Goal: Information Seeking & Learning: Check status

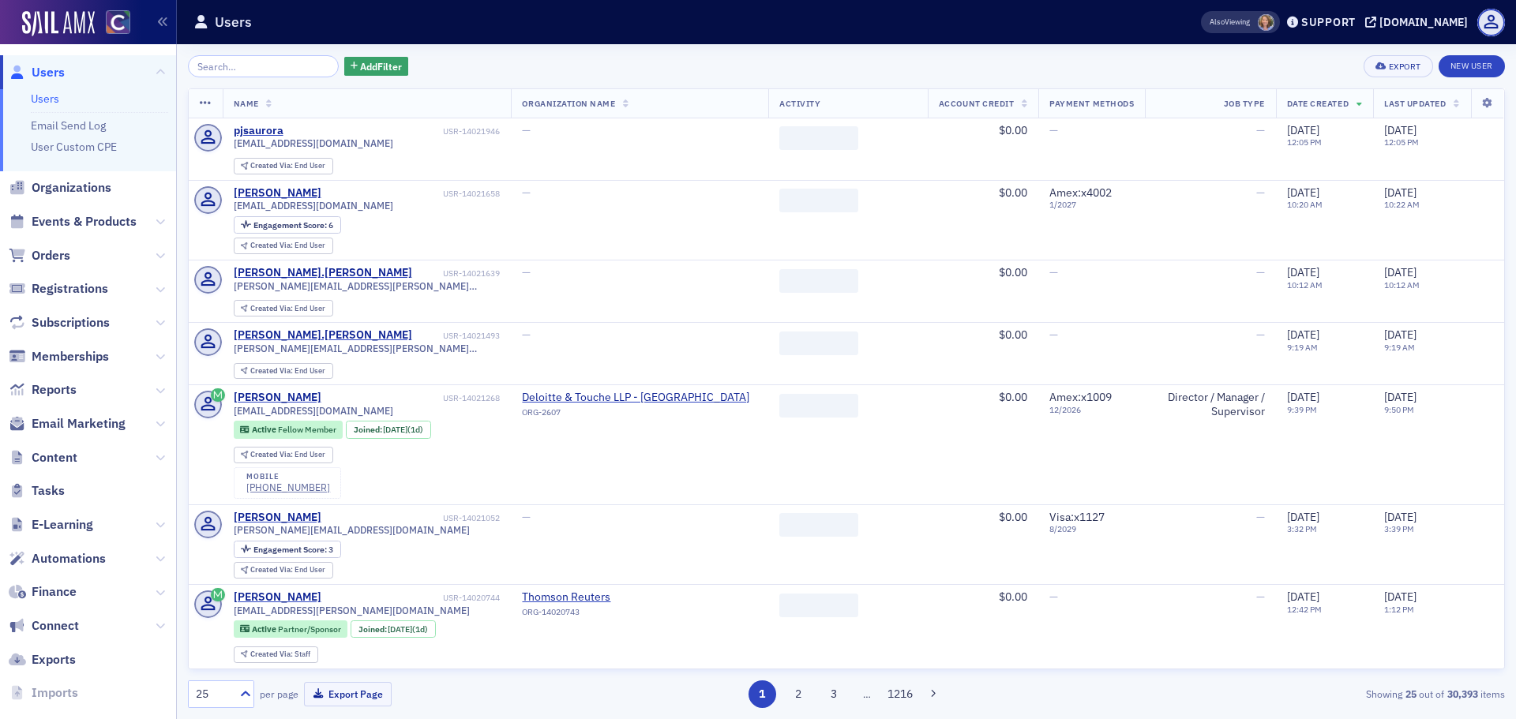
click at [73, 260] on span "Orders" at bounding box center [88, 255] width 176 height 34
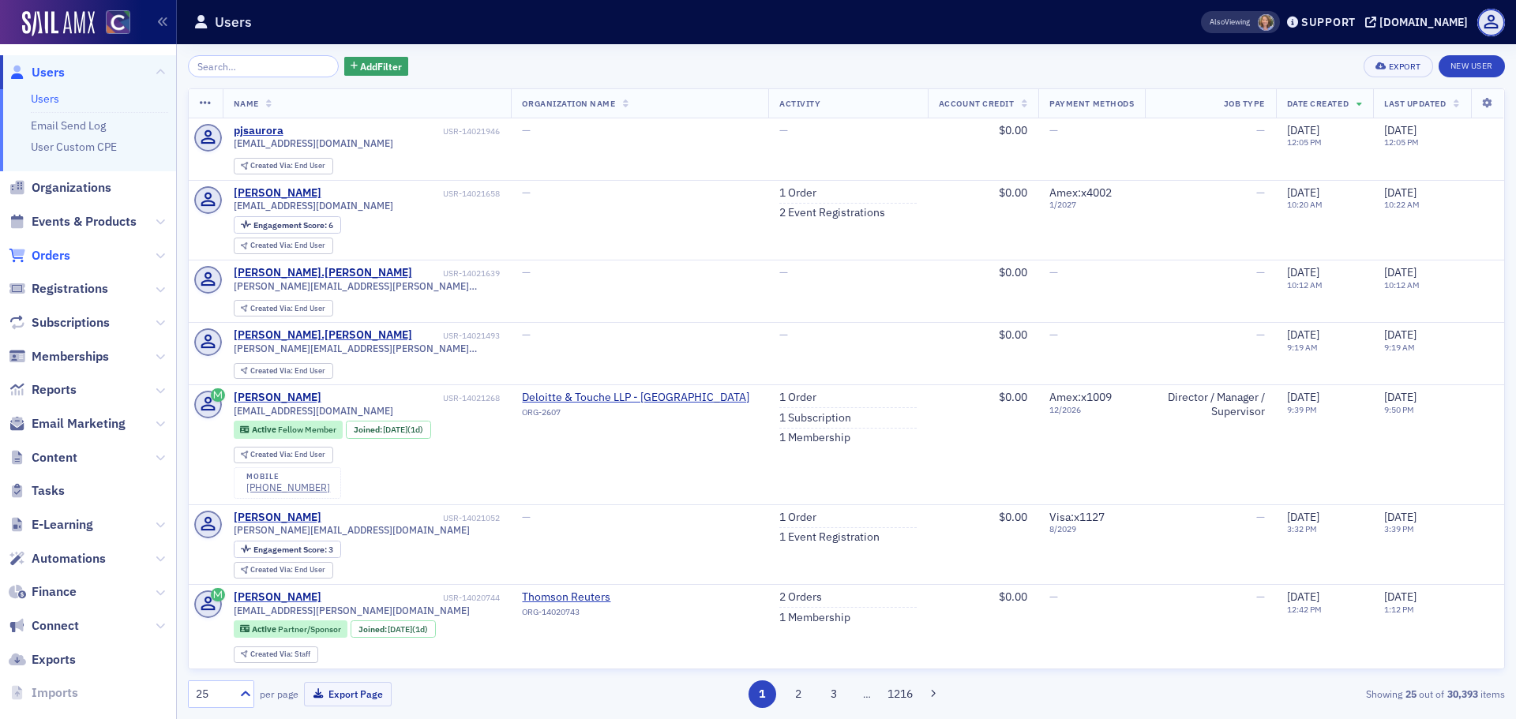
click at [62, 259] on span "Orders" at bounding box center [51, 255] width 39 height 17
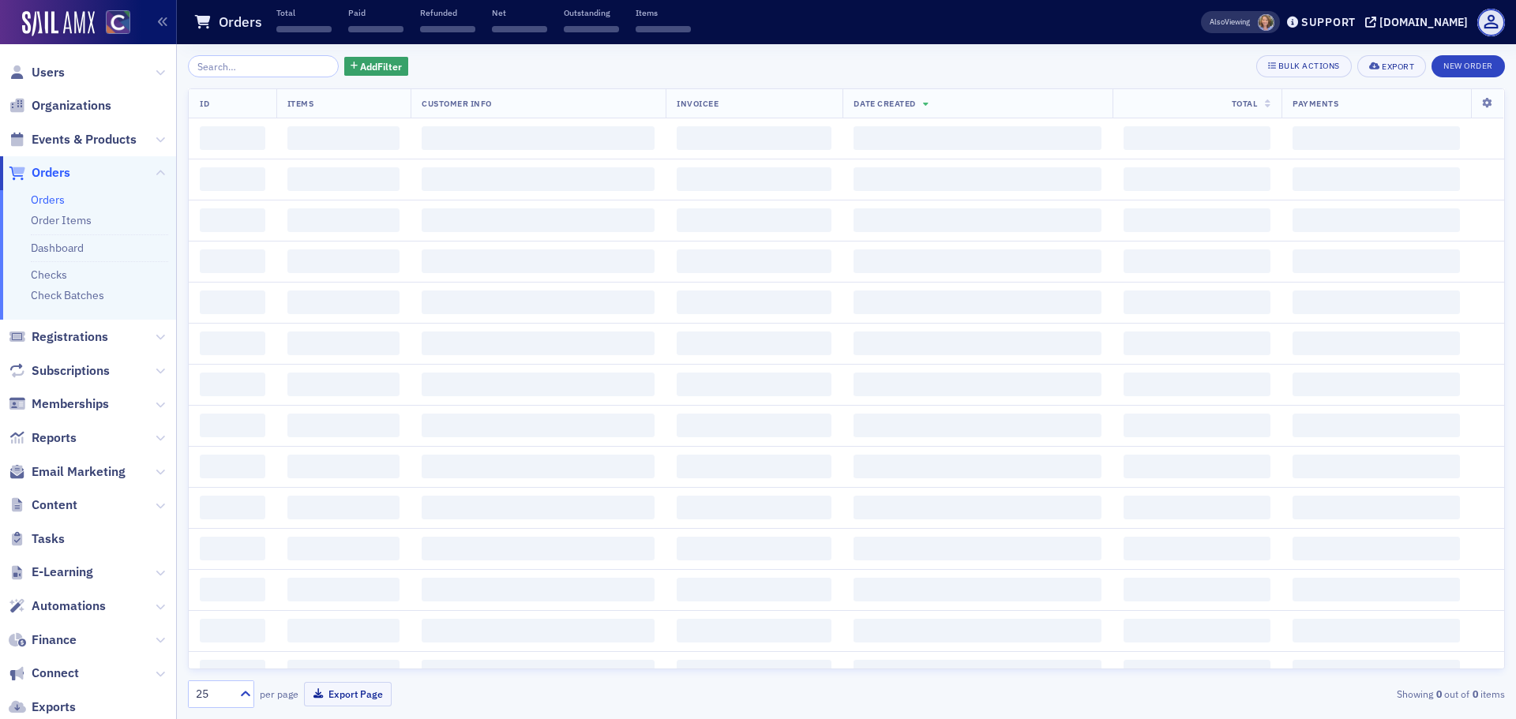
click at [277, 62] on input "search" at bounding box center [263, 66] width 151 height 22
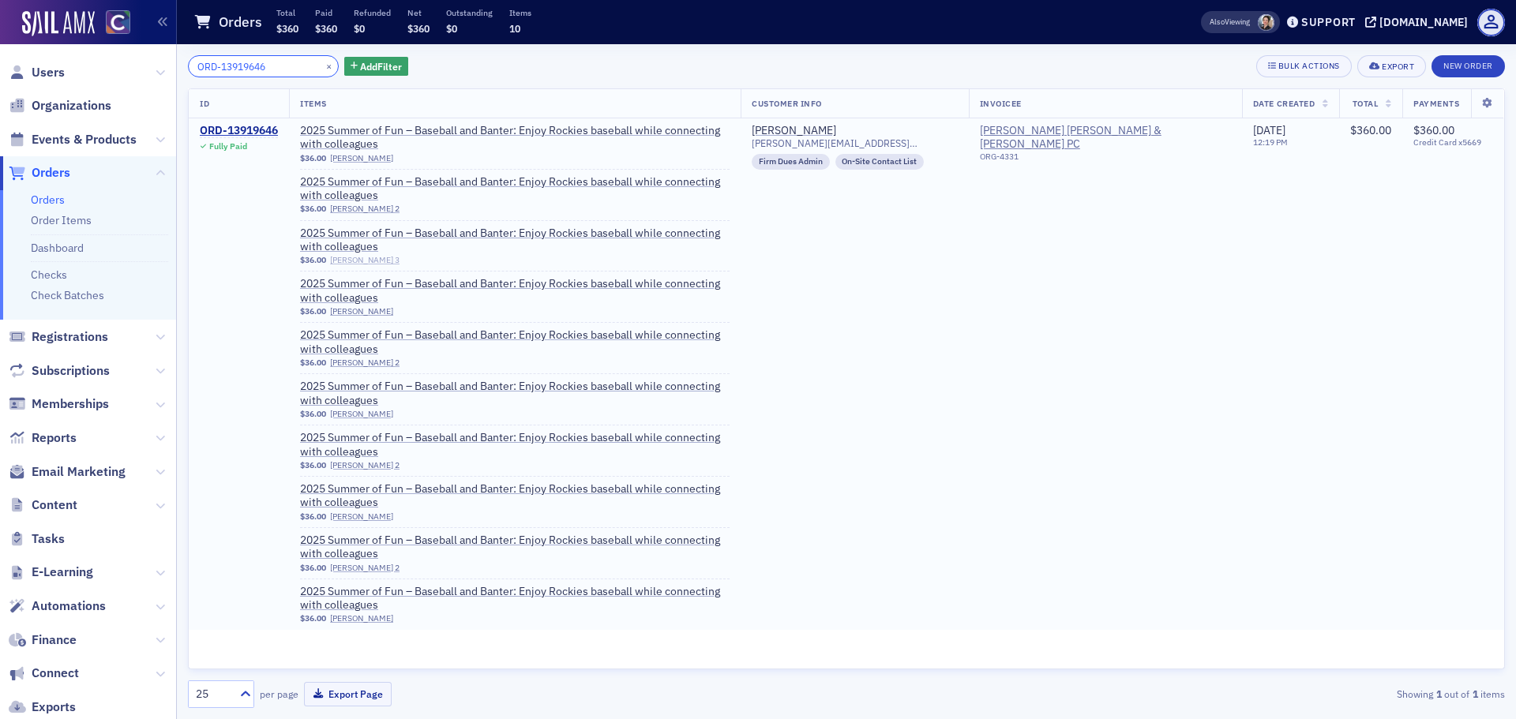
type input "ORD-13919646"
click at [253, 279] on td "ORD-13919646 Fully Paid" at bounding box center [239, 374] width 100 height 512
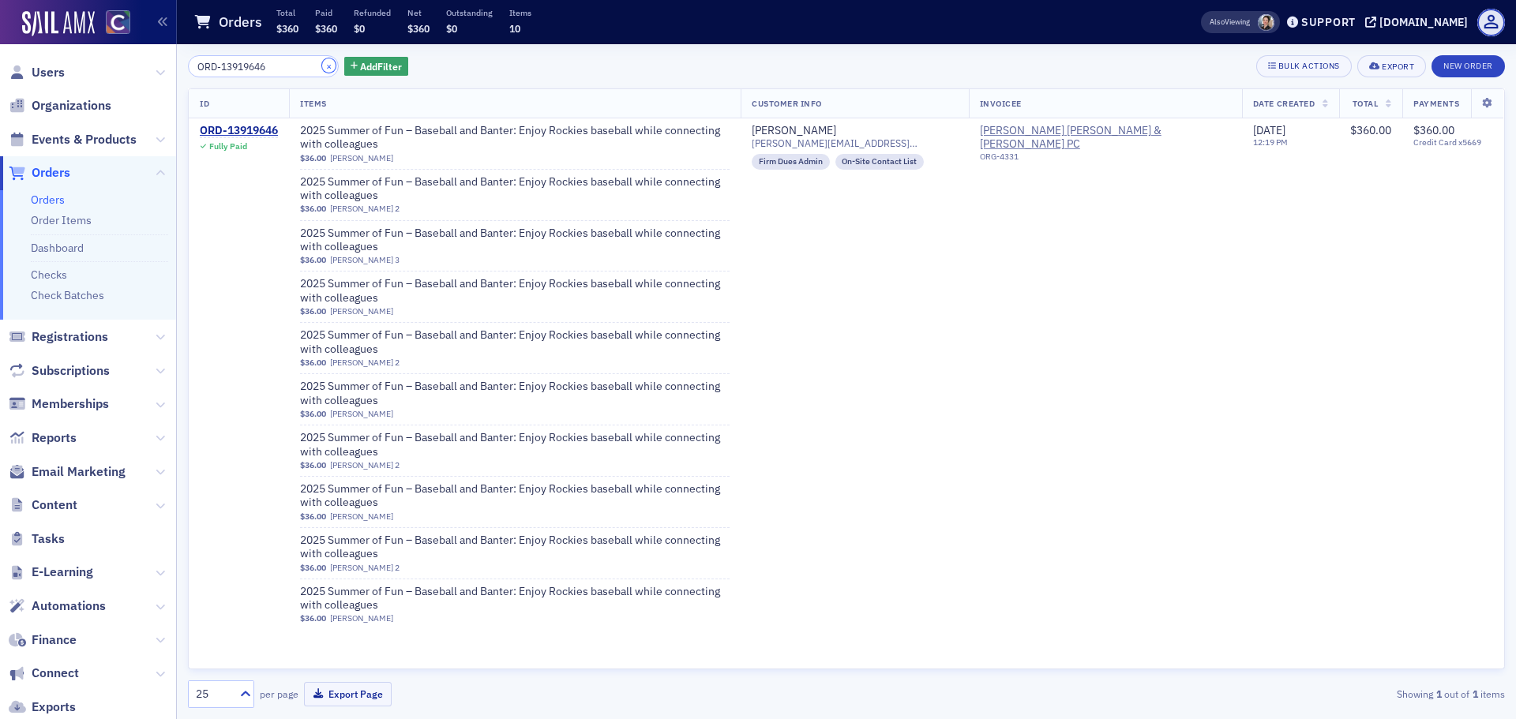
click at [322, 66] on button "×" at bounding box center [329, 65] width 14 height 14
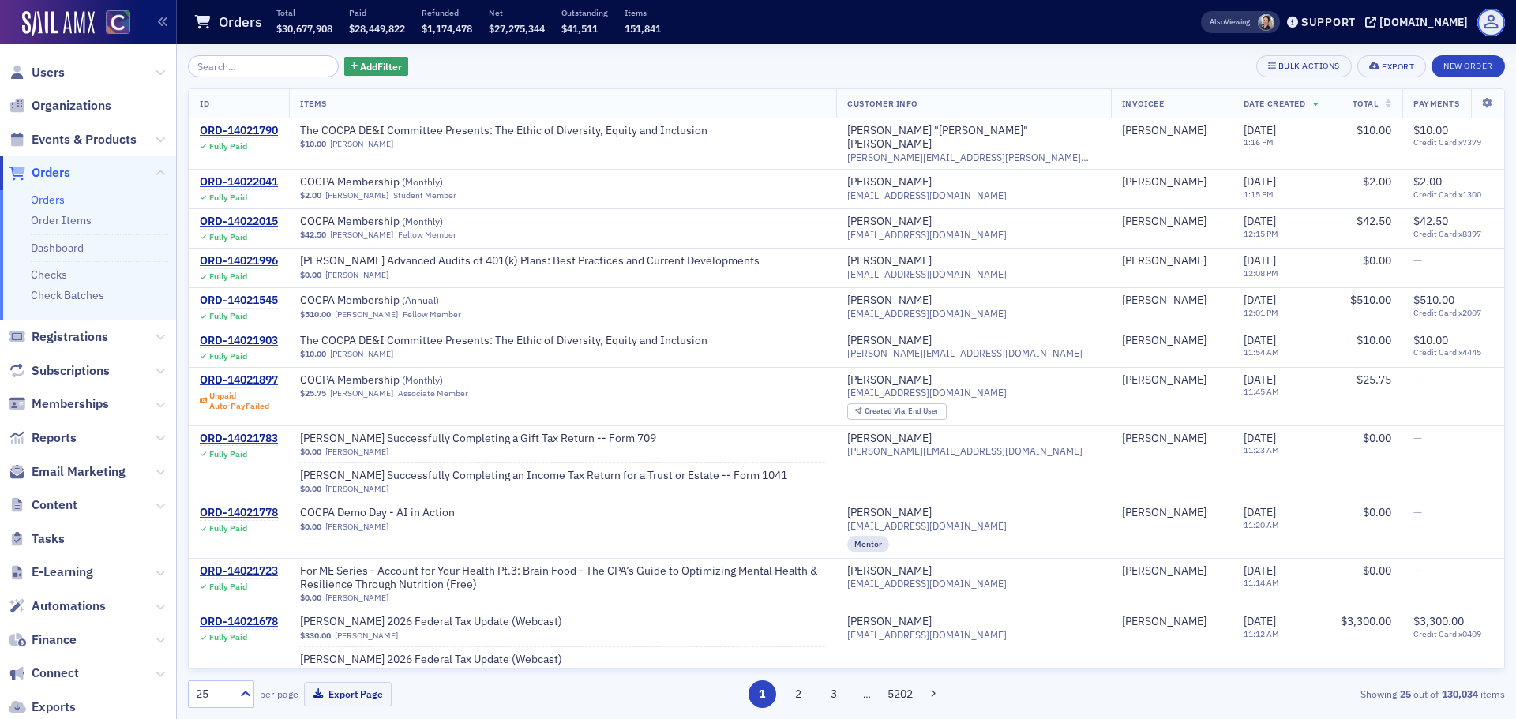
click at [1484, 27] on span at bounding box center [1491, 23] width 28 height 28
click at [1466, 79] on span "Logout" at bounding box center [1474, 76] width 61 height 14
